Goal: Task Accomplishment & Management: Complete application form

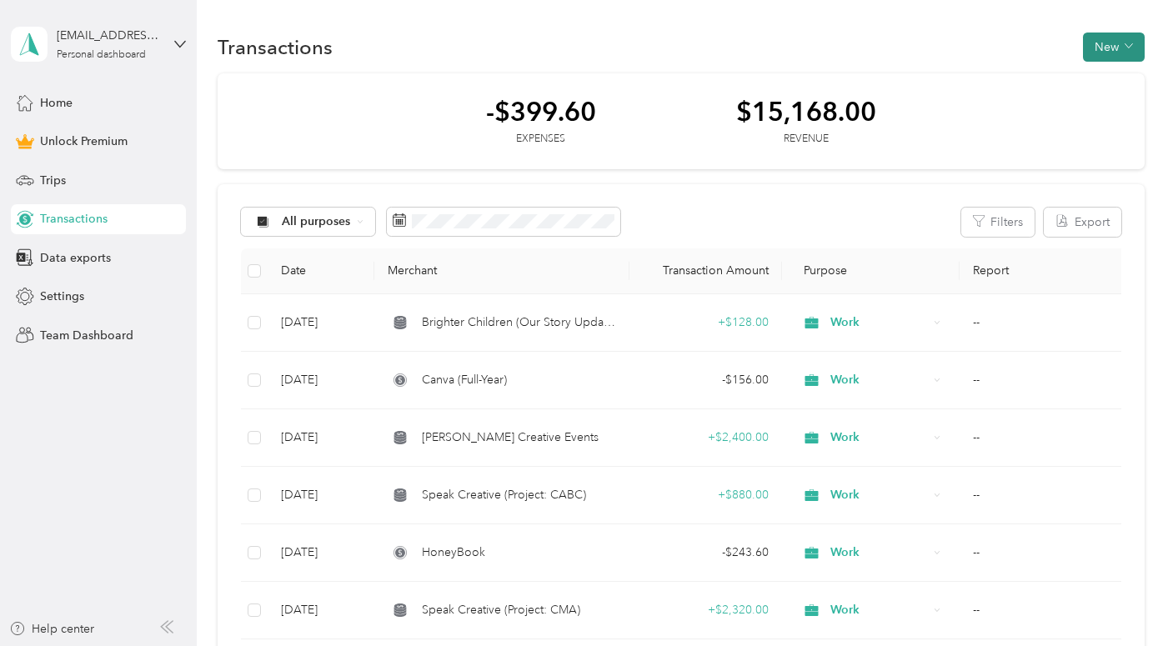
click at [1117, 46] on button "New" at bounding box center [1114, 47] width 62 height 29
click at [1117, 87] on span "Expense" at bounding box center [1118, 79] width 45 height 18
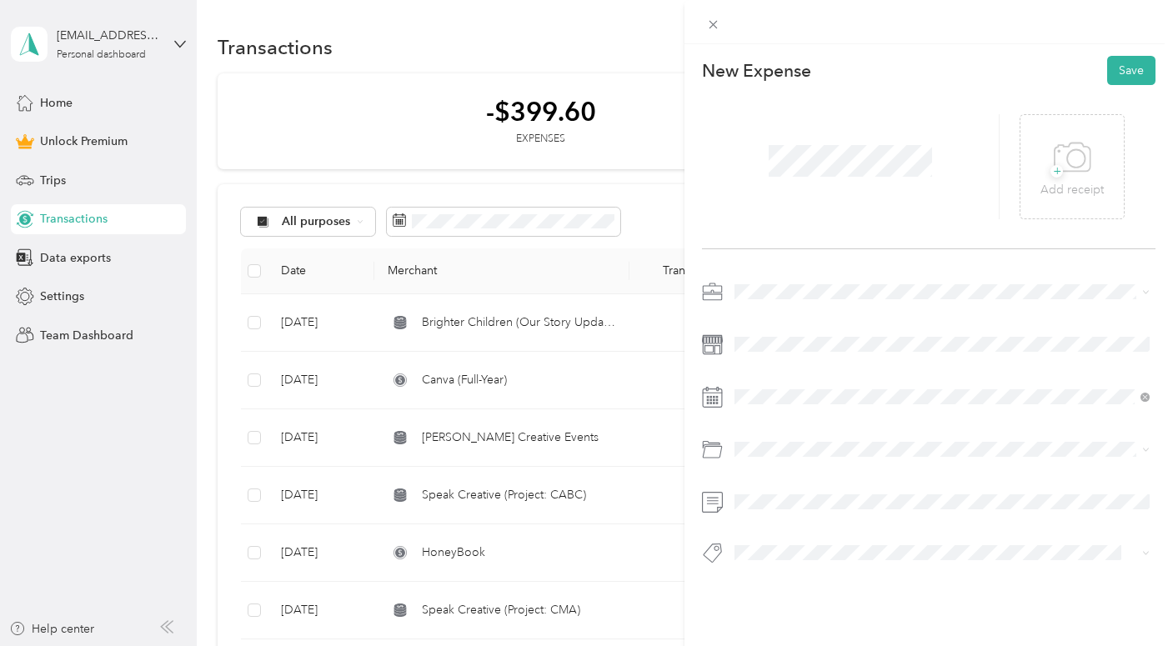
click at [794, 275] on div "New Expense Save + Add receipt" at bounding box center [929, 339] width 489 height 590
click at [765, 324] on div "Work" at bounding box center [942, 322] width 404 height 18
click at [1138, 71] on button "Save" at bounding box center [1131, 70] width 48 height 29
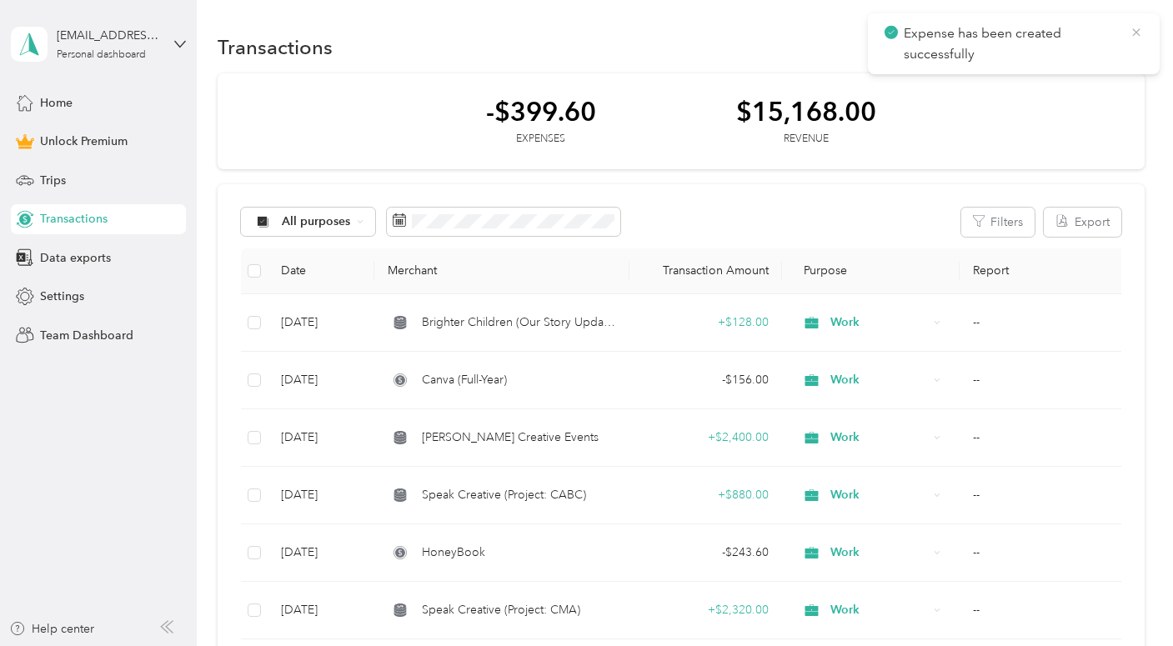
click at [1132, 30] on icon at bounding box center [1136, 32] width 13 height 15
click at [1125, 59] on button "New" at bounding box center [1114, 47] width 62 height 29
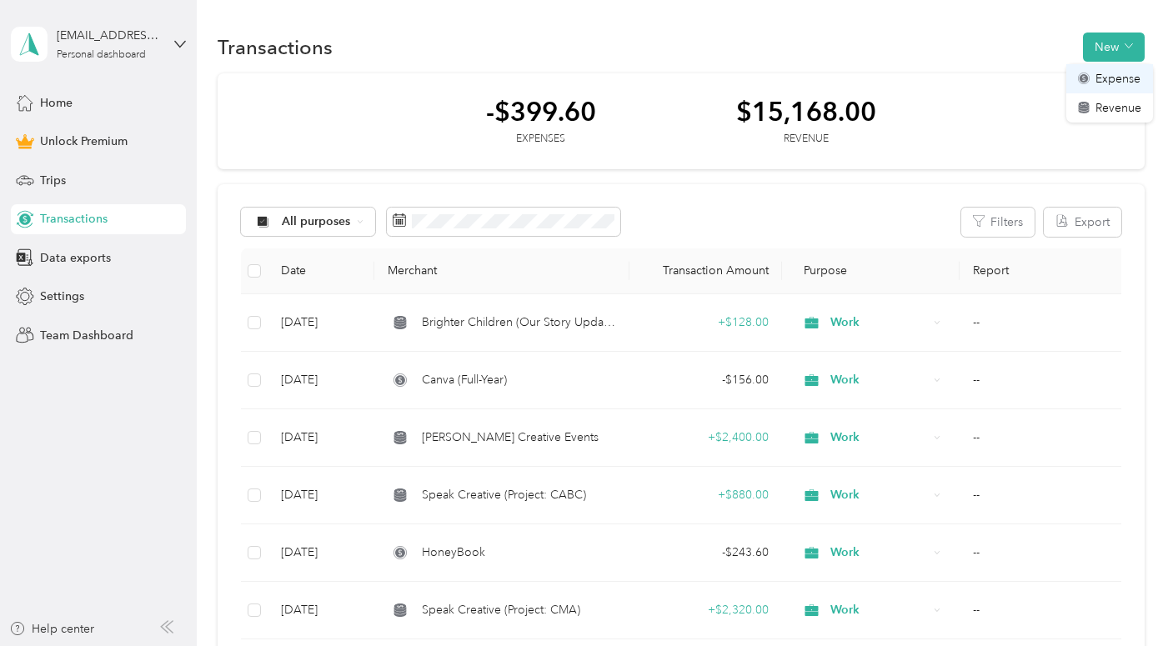
click at [1127, 80] on span "Expense" at bounding box center [1118, 79] width 45 height 18
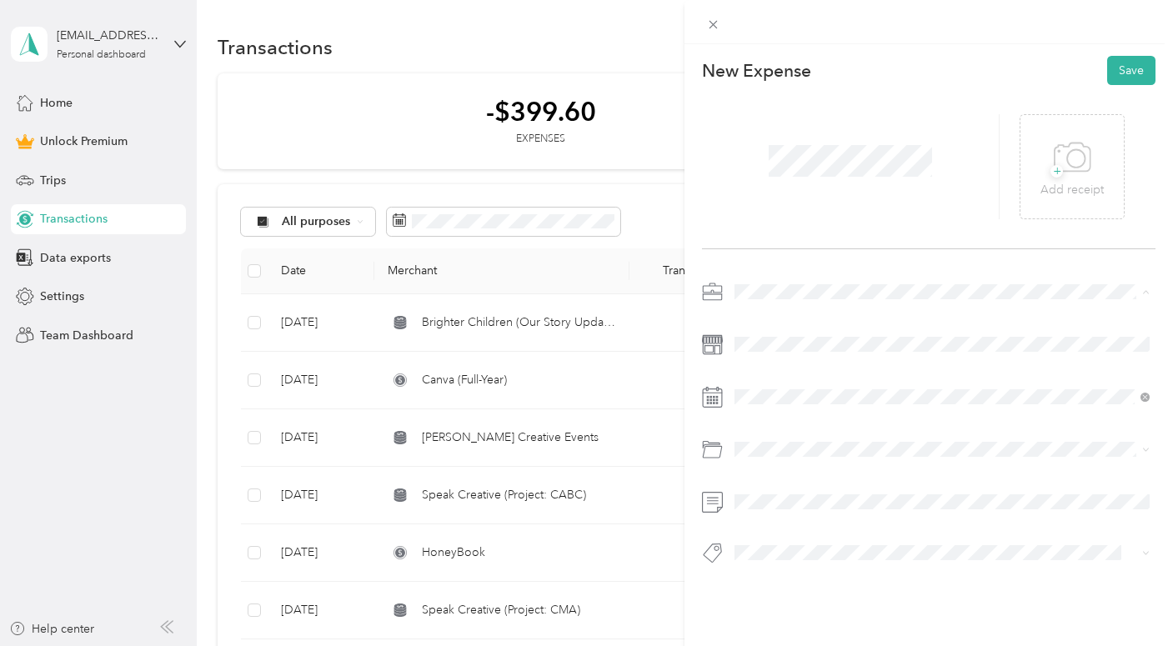
click at [764, 308] on li "Work" at bounding box center [942, 321] width 427 height 29
click at [1126, 67] on button "Save" at bounding box center [1131, 70] width 48 height 29
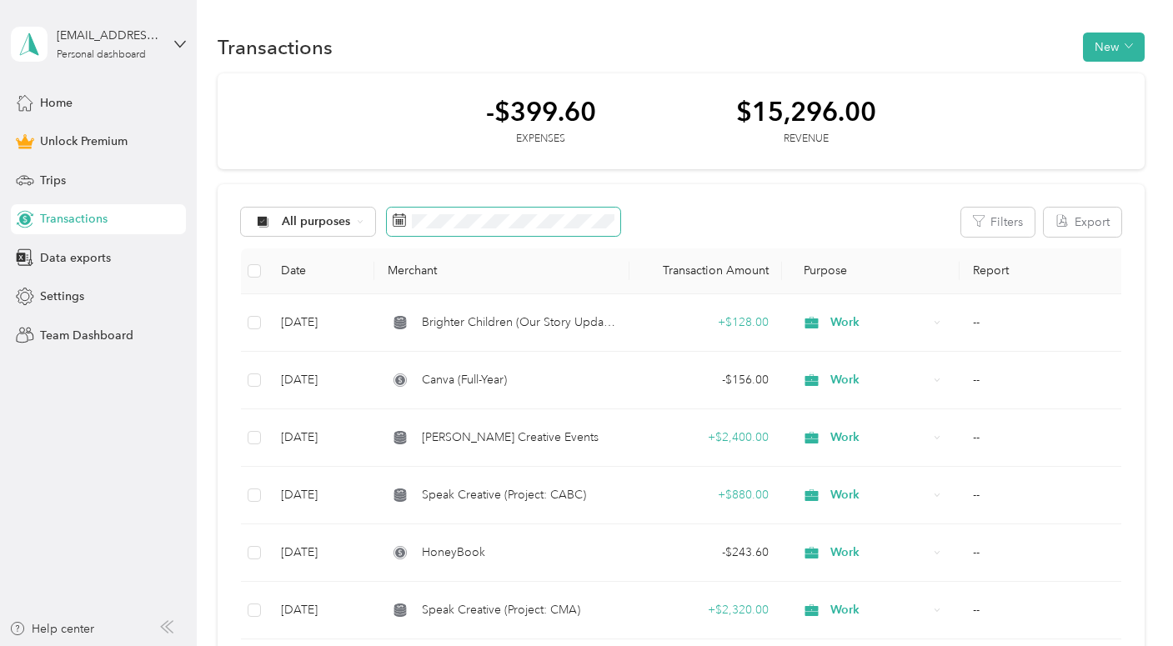
click at [481, 235] on span at bounding box center [503, 222] width 233 height 28
click at [496, 231] on span at bounding box center [503, 222] width 233 height 28
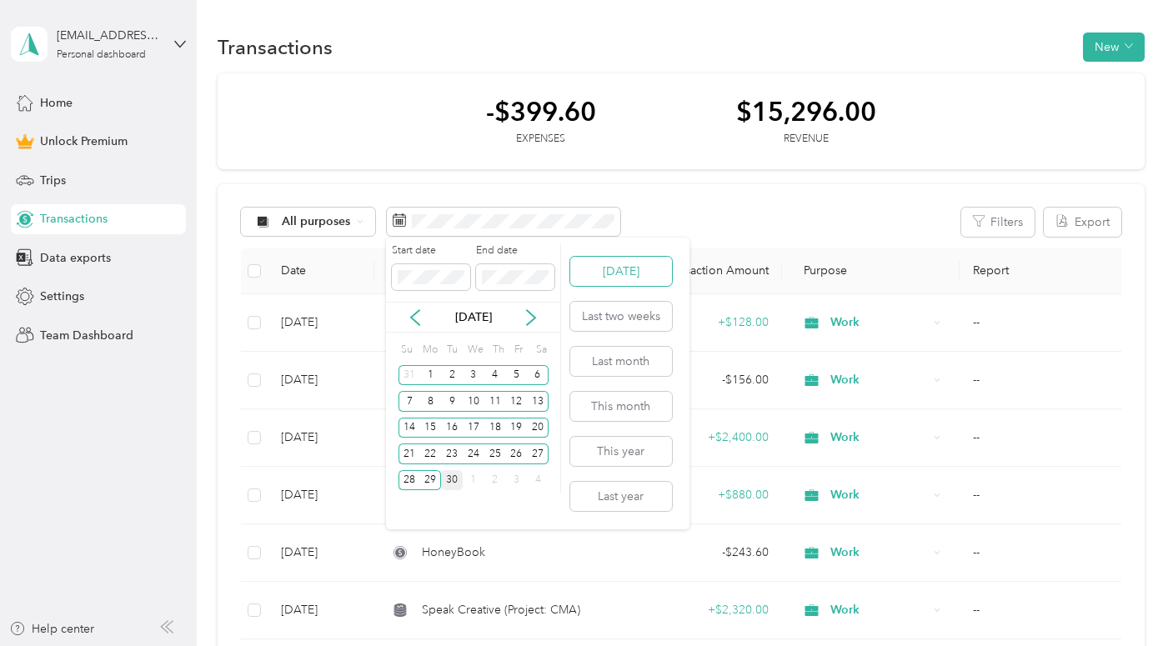
click at [595, 280] on button "Today" at bounding box center [621, 271] width 102 height 29
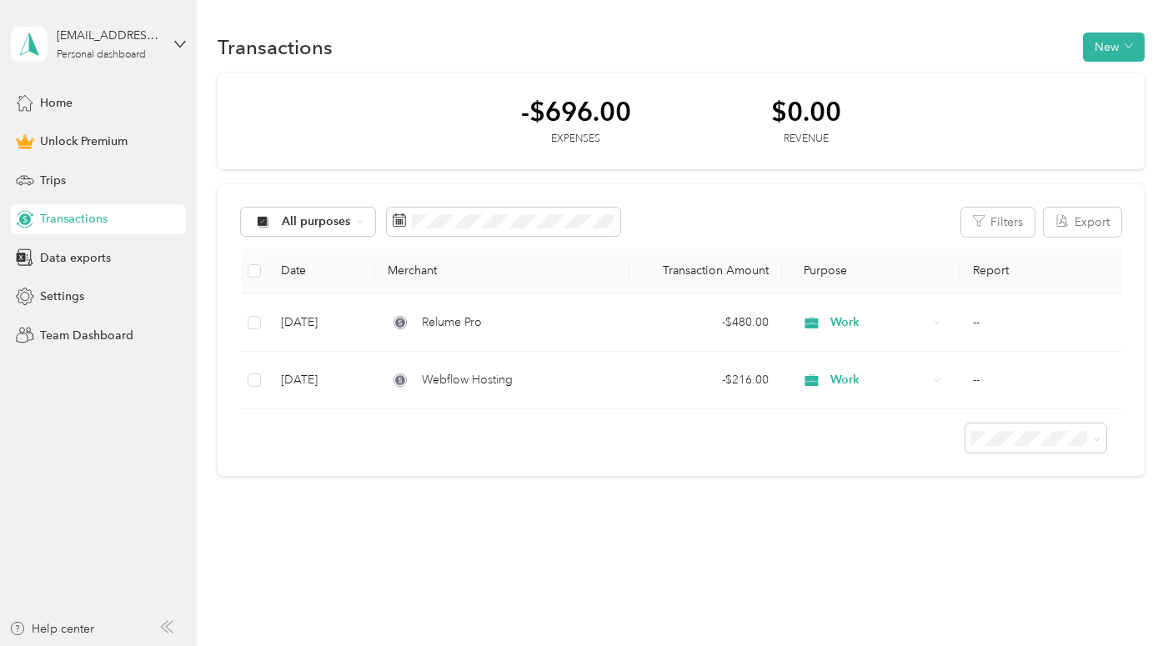
click at [563, 237] on div "All purposes Filters Export Date Merchant Transaction Amount Purpose Report Sep…" at bounding box center [681, 330] width 927 height 293
click at [546, 229] on span at bounding box center [503, 222] width 233 height 28
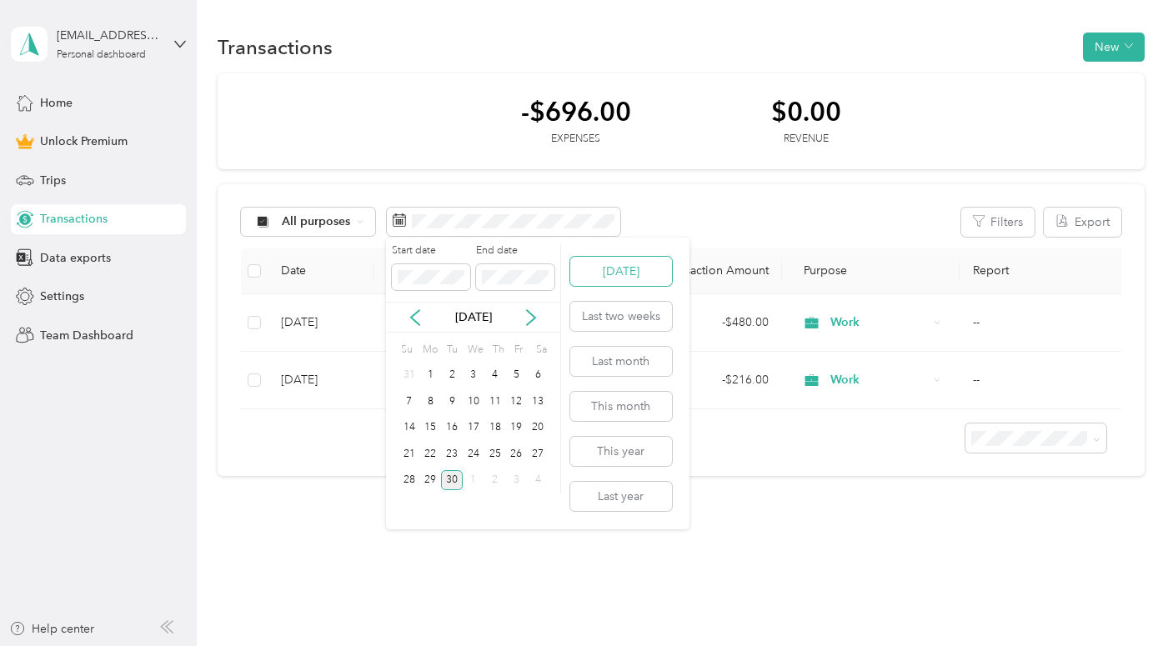
click at [630, 281] on button "Today" at bounding box center [621, 271] width 102 height 29
click at [620, 441] on button "This year" at bounding box center [621, 451] width 102 height 29
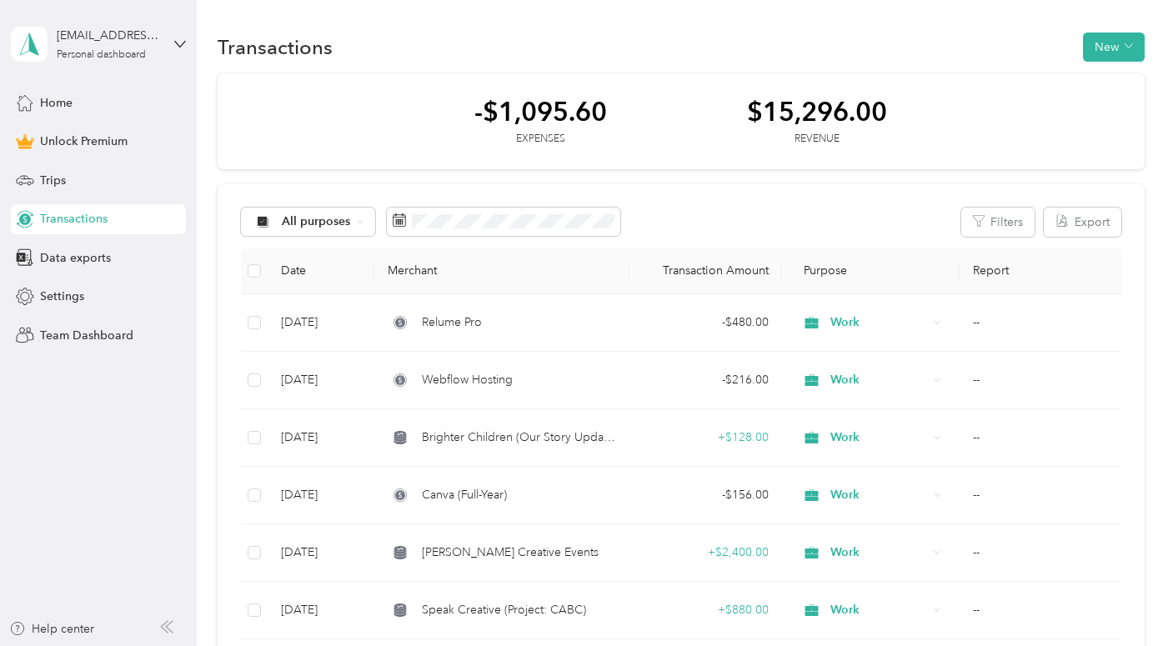
click at [702, 170] on div "-$1,095.60 Expenses $15,296.00 Revenue All purposes Filters Export Date Merchan…" at bounding box center [681, 620] width 927 height 1094
